Goal: Task Accomplishment & Management: Complete application form

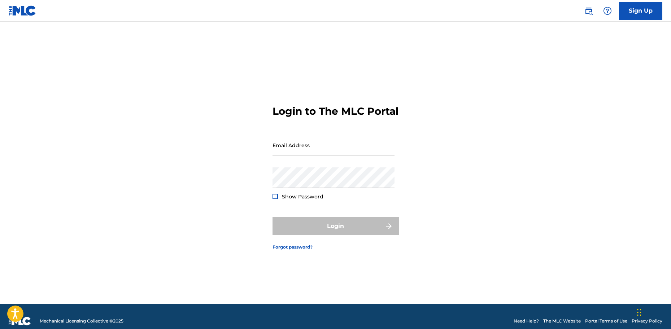
click at [275, 199] on div at bounding box center [274, 196] width 5 height 5
click at [328, 153] on input "Email Address" at bounding box center [333, 145] width 122 height 21
type input "[EMAIL_ADDRESS][DOMAIN_NAME]"
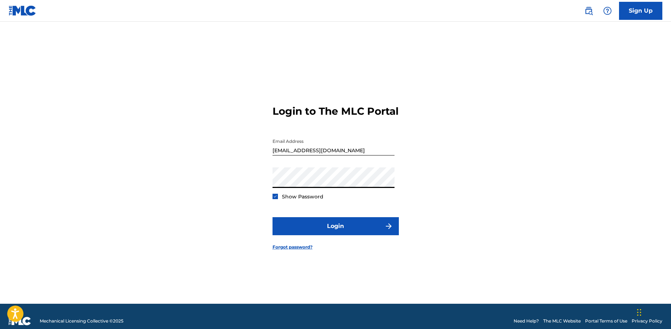
click at [272, 217] on button "Login" at bounding box center [335, 226] width 126 height 18
click at [295, 250] on link "Forgot password?" at bounding box center [292, 247] width 40 height 6
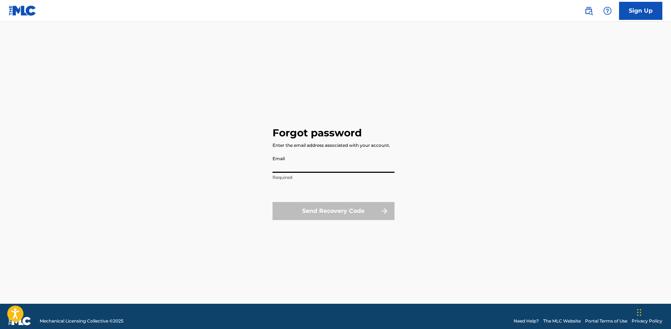
click at [327, 161] on input "Email" at bounding box center [333, 162] width 122 height 21
type input "[EMAIL_ADDRESS][DOMAIN_NAME]"
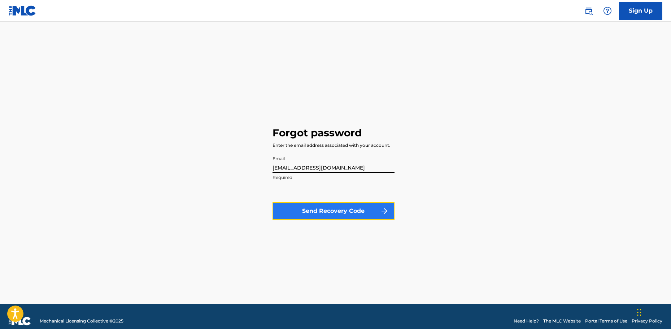
click at [333, 208] on button "Send Recovery Code" at bounding box center [333, 211] width 122 height 18
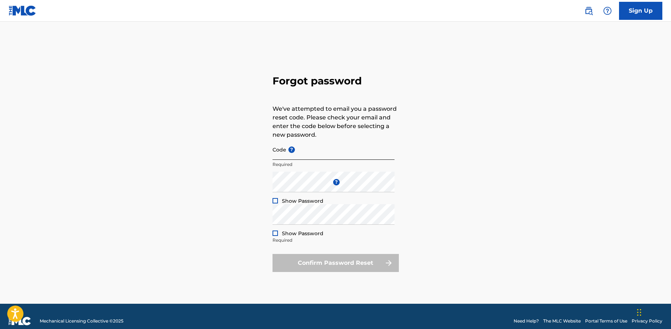
click at [328, 160] on div "Code ? Required" at bounding box center [333, 155] width 122 height 32
click at [327, 155] on input "Code ?" at bounding box center [333, 149] width 122 height 21
paste input "FP_43964221e72de9ef106c3059f2fb"
type input "FP_43964221e72de9ef106c3059f2fb"
click at [249, 185] on div "Forgot password We've attempted to email you a password reset code. Please chec…" at bounding box center [335, 172] width 505 height 264
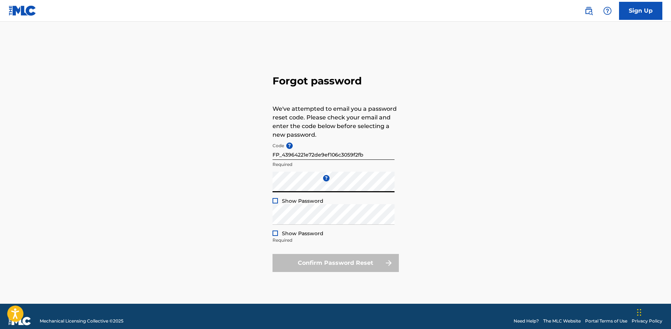
click at [274, 201] on div at bounding box center [274, 200] width 5 height 5
click at [275, 233] on div at bounding box center [274, 232] width 5 height 5
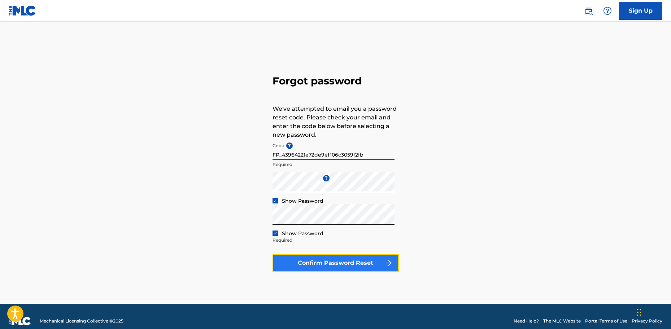
click at [333, 260] on button "Confirm Password Reset" at bounding box center [335, 263] width 126 height 18
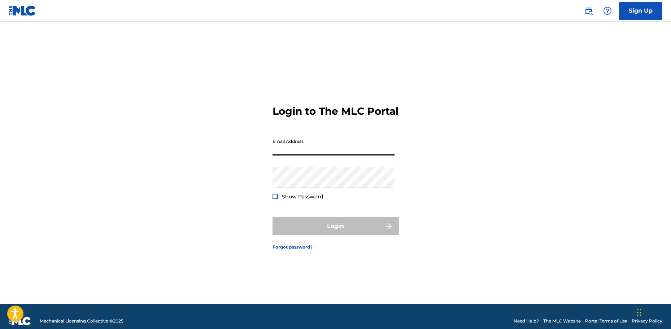
click at [308, 154] on input "Email Address" at bounding box center [333, 145] width 122 height 21
type input "[EMAIL_ADDRESS][DOMAIN_NAME]"
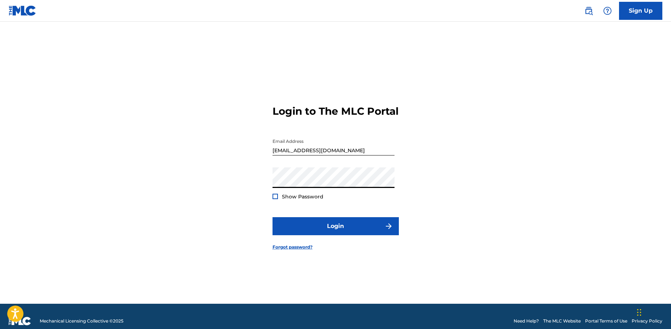
click at [272, 217] on button "Login" at bounding box center [335, 226] width 126 height 18
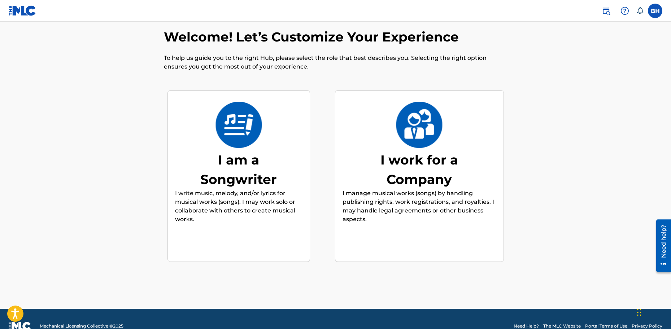
click at [237, 137] on img at bounding box center [238, 125] width 47 height 46
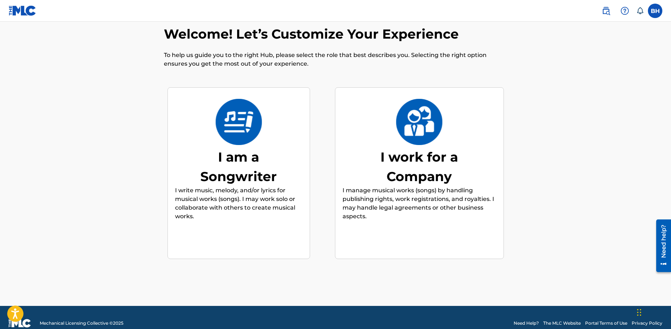
scroll to position [32, 0]
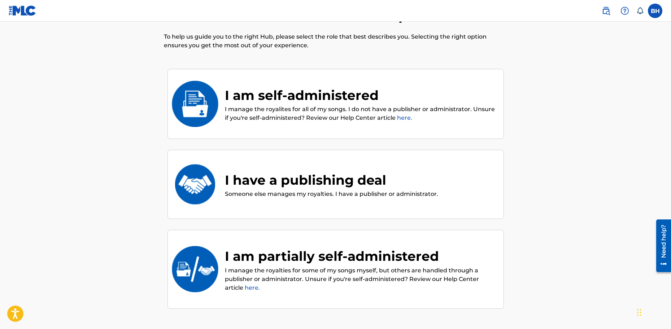
click at [196, 103] on img at bounding box center [194, 104] width 47 height 46
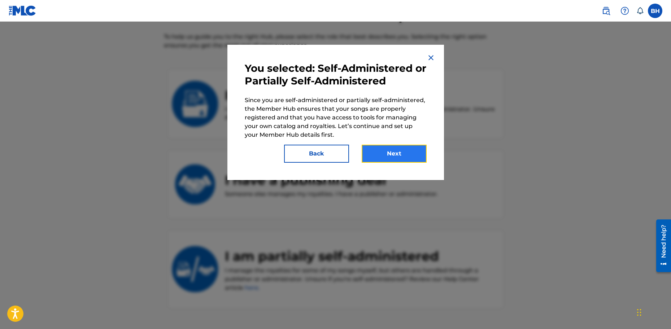
click at [395, 153] on button "Next" at bounding box center [393, 154] width 65 height 18
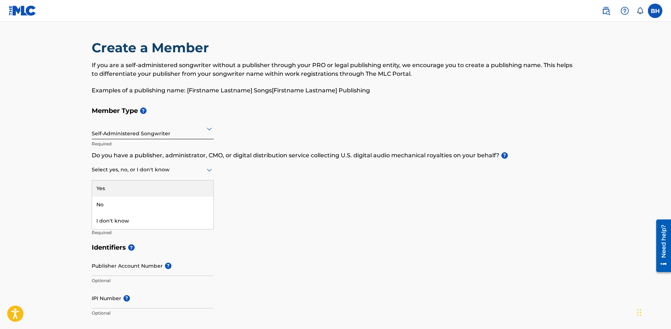
click at [178, 172] on div at bounding box center [153, 169] width 122 height 9
click at [179, 185] on div "Yes" at bounding box center [152, 188] width 121 height 16
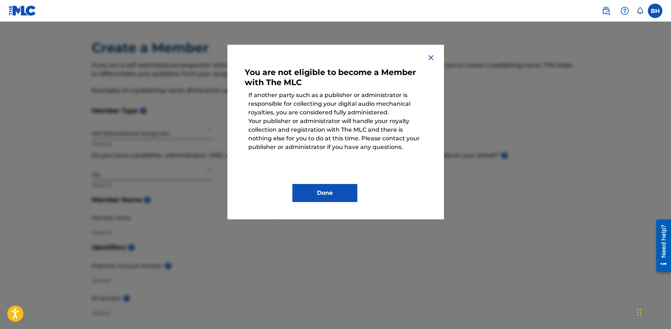
click at [430, 58] on img at bounding box center [430, 57] width 9 height 9
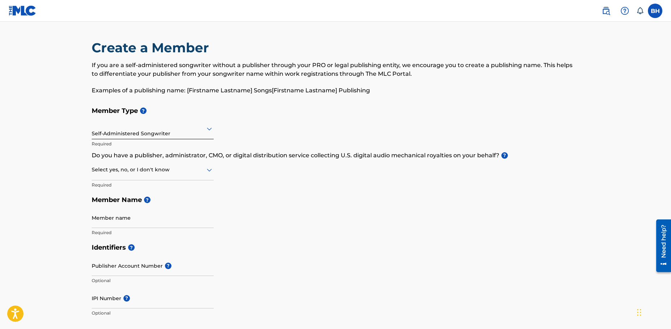
click at [209, 168] on icon at bounding box center [209, 170] width 9 height 9
click at [194, 203] on div "No" at bounding box center [152, 205] width 121 height 16
click at [155, 222] on input "Member name" at bounding box center [153, 217] width 122 height 21
type input "[PERSON_NAME]"
type input "[STREET_ADDRESS]"
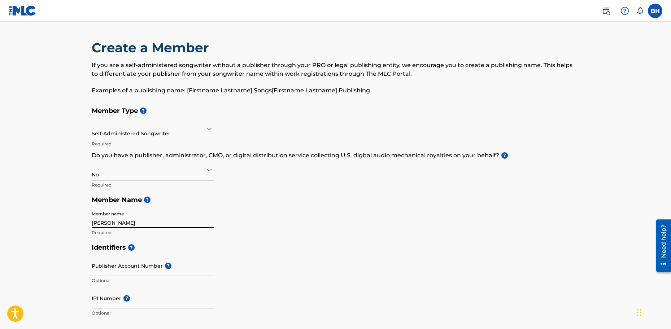
type input "Bexley North"
type input "[GEOGRAPHIC_DATA]"
type input "2207"
type input "61"
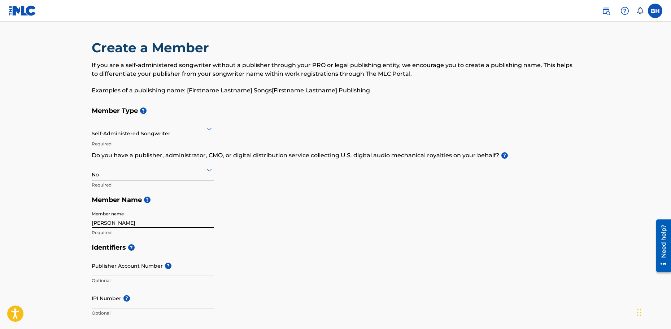
type input "400"
type input "850150"
type input "[EMAIL_ADDRESS][DOMAIN_NAME]"
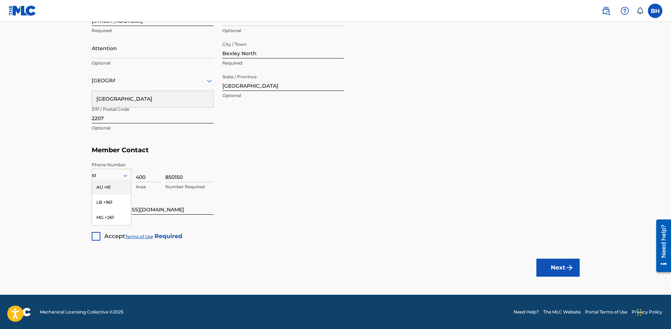
scroll to position [375, 0]
click at [111, 187] on div "AU +61" at bounding box center [111, 186] width 39 height 15
click at [98, 236] on div at bounding box center [96, 236] width 9 height 9
click at [559, 265] on button "Next" at bounding box center [557, 267] width 43 height 18
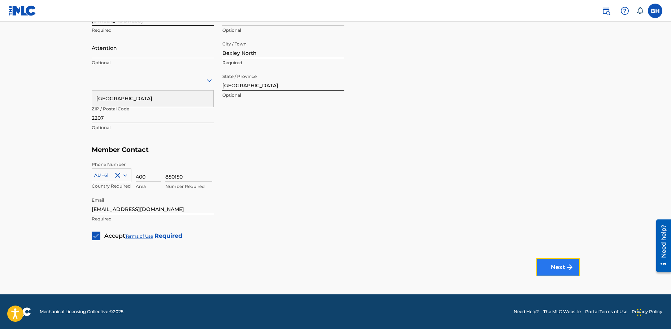
click at [550, 267] on button "Next" at bounding box center [557, 267] width 43 height 18
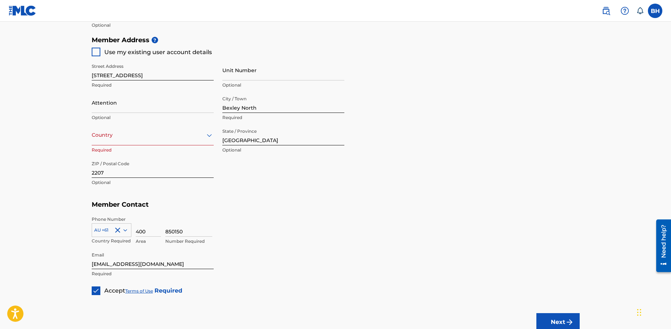
scroll to position [303, 0]
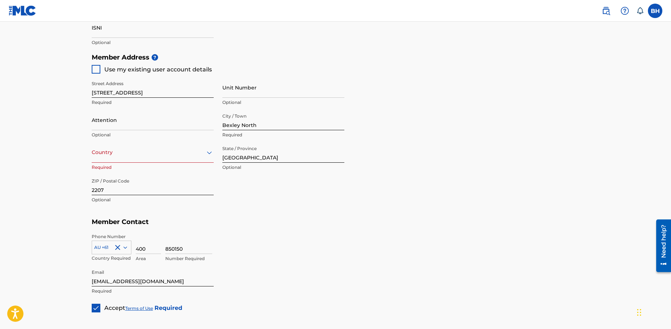
click at [210, 153] on icon at bounding box center [209, 152] width 5 height 3
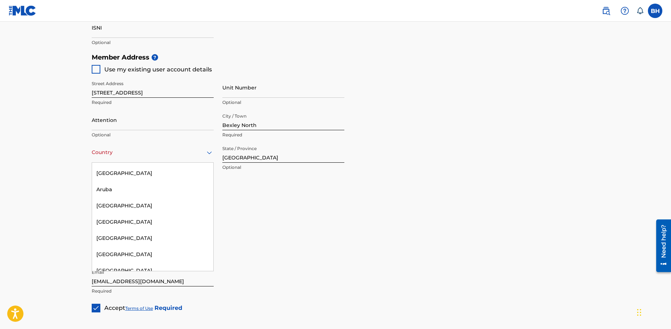
scroll to position [144, 0]
click at [173, 207] on div "[GEOGRAPHIC_DATA]" at bounding box center [152, 205] width 121 height 16
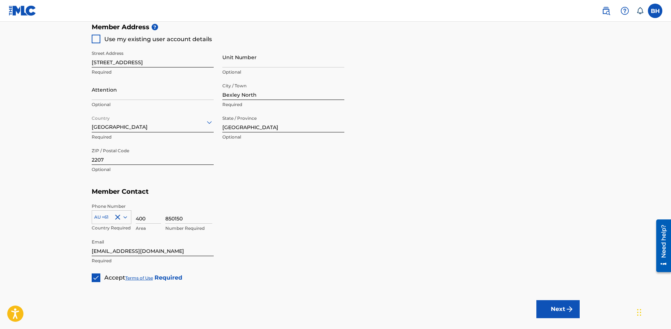
scroll to position [375, 0]
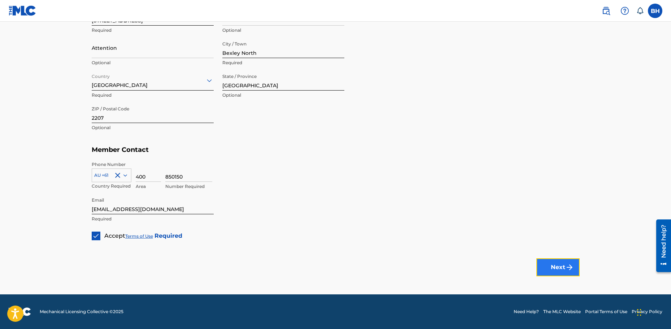
click at [551, 265] on button "Next" at bounding box center [557, 267] width 43 height 18
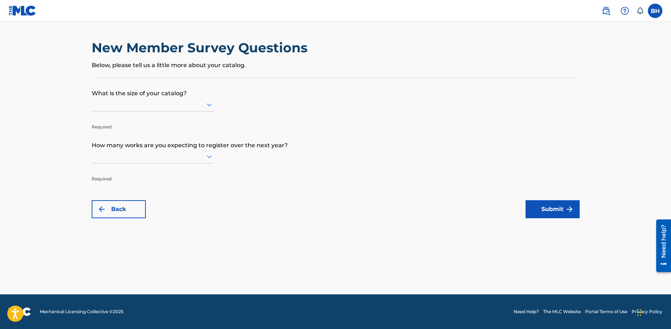
click at [208, 103] on icon at bounding box center [209, 104] width 9 height 9
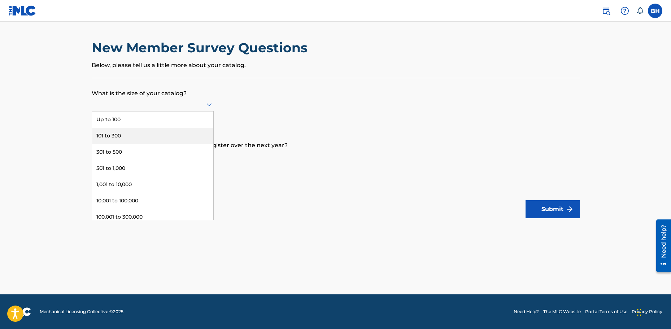
click at [186, 134] on div "101 to 300" at bounding box center [152, 136] width 121 height 16
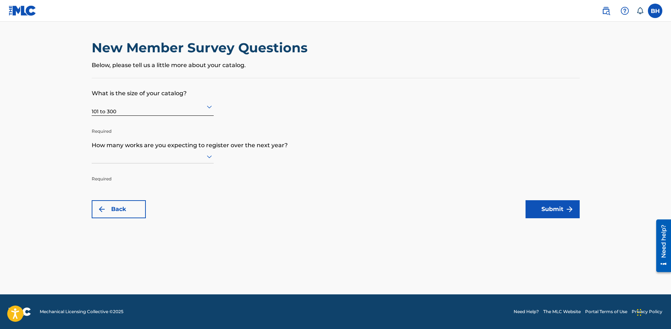
click at [210, 155] on icon at bounding box center [209, 156] width 9 height 9
click at [128, 172] on div "Up to 100" at bounding box center [152, 171] width 121 height 16
click at [550, 206] on button "Submit" at bounding box center [552, 209] width 54 height 18
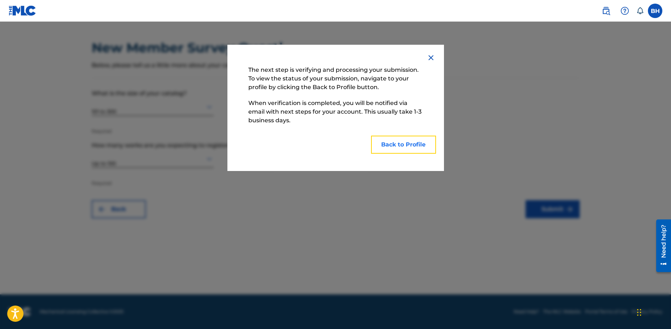
click at [397, 141] on button "Back to Profile" at bounding box center [403, 145] width 65 height 18
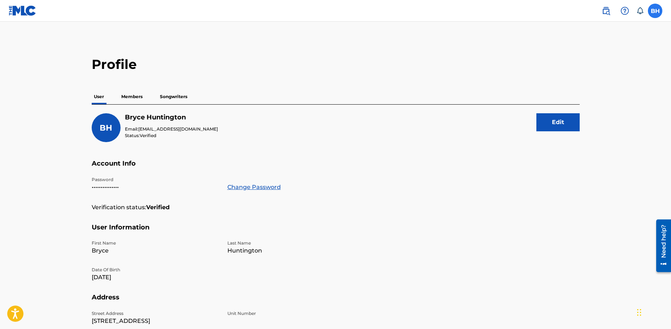
click at [654, 10] on label at bounding box center [654, 11] width 14 height 14
click at [655, 11] on input "BH [PERSON_NAME] [EMAIL_ADDRESS][DOMAIN_NAME] Notification Preferences Profile …" at bounding box center [655, 11] width 0 height 0
click at [656, 10] on div "BH BH [PERSON_NAME] [EMAIL_ADDRESS][DOMAIN_NAME] Notification Preferences Profi…" at bounding box center [654, 11] width 14 height 14
click at [606, 10] on img at bounding box center [605, 10] width 9 height 9
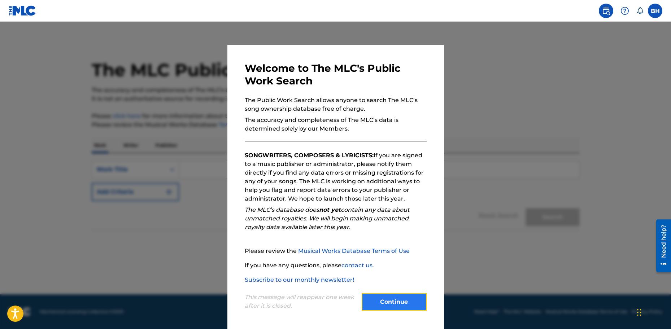
click at [397, 304] on button "Continue" at bounding box center [393, 302] width 65 height 18
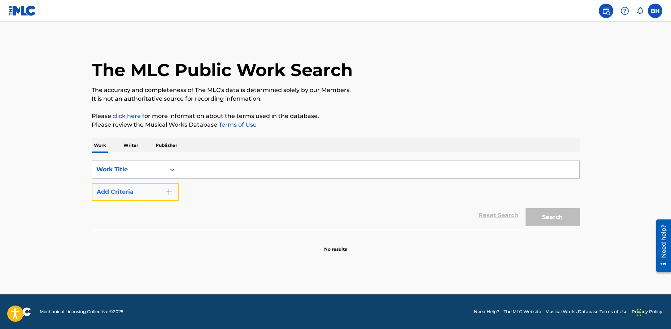
click at [171, 193] on img "Search Form" at bounding box center [168, 192] width 9 height 9
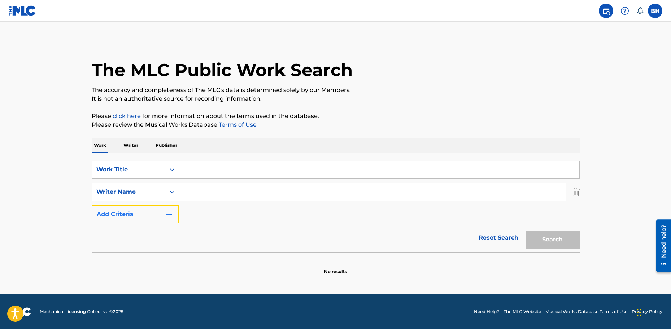
click at [167, 212] on img "Search Form" at bounding box center [168, 214] width 9 height 9
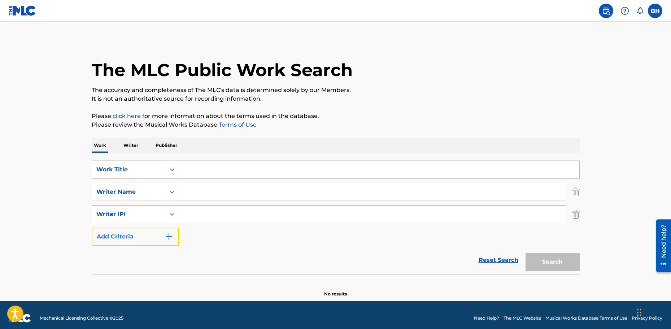
click at [168, 238] on img "Search Form" at bounding box center [168, 236] width 9 height 9
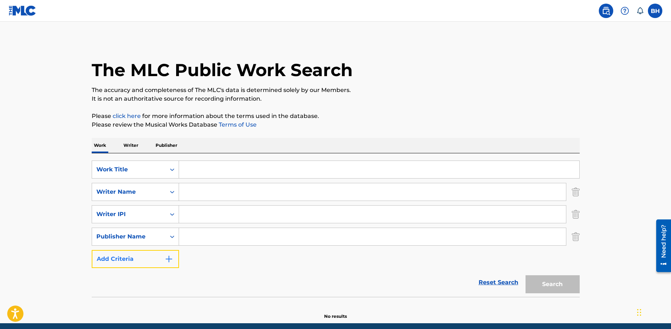
click at [170, 256] on img "Search Form" at bounding box center [168, 259] width 9 height 9
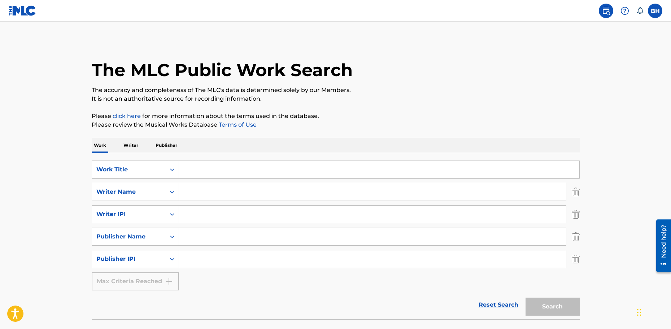
click at [167, 282] on div "Max Criteria Reached" at bounding box center [135, 281] width 87 height 18
click at [657, 9] on label at bounding box center [654, 11] width 14 height 14
click at [655, 11] on input "BH [PERSON_NAME] [EMAIL_ADDRESS][DOMAIN_NAME] Notification Preferences Profile …" at bounding box center [655, 11] width 0 height 0
click at [619, 77] on link "Notification Preferences" at bounding box center [602, 77] width 53 height 6
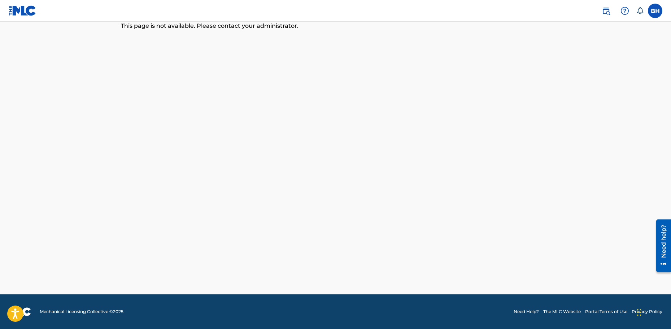
click at [640, 12] on icon at bounding box center [639, 10] width 7 height 7
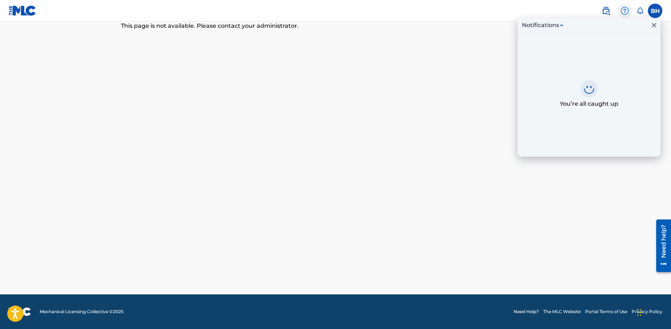
click at [624, 10] on img at bounding box center [624, 10] width 9 height 9
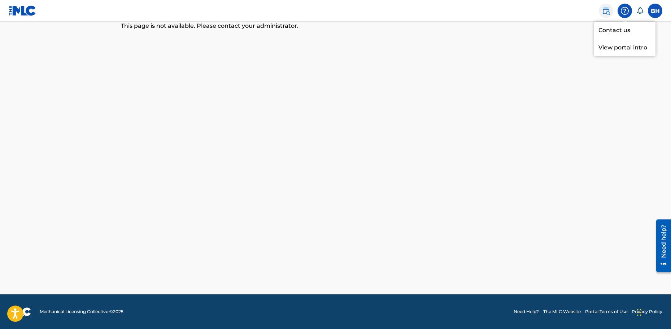
click at [607, 10] on img at bounding box center [605, 10] width 9 height 9
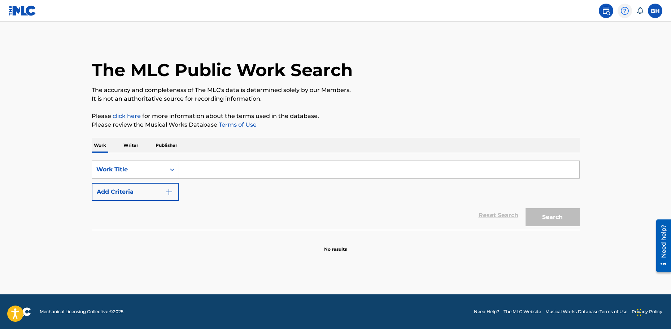
click at [623, 11] on img at bounding box center [624, 10] width 9 height 9
click at [622, 45] on p "View portal intro" at bounding box center [624, 47] width 61 height 17
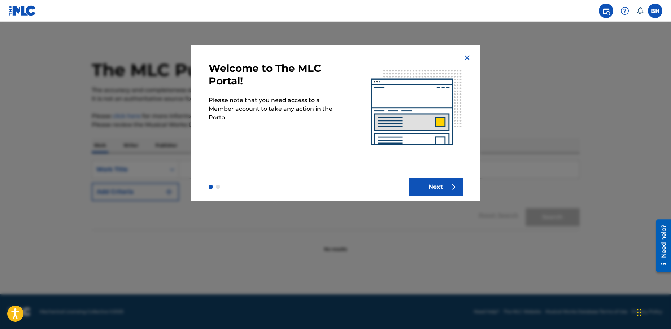
click at [467, 58] on img at bounding box center [466, 57] width 9 height 9
